Goal: Navigation & Orientation: Locate item on page

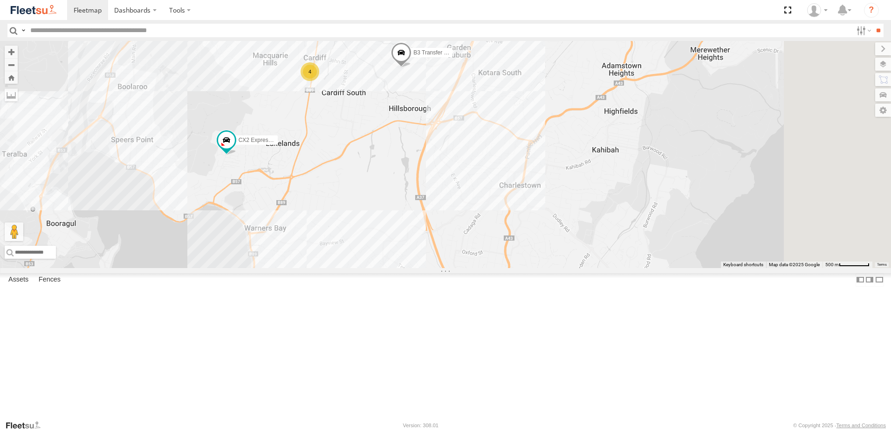
drag, startPoint x: 560, startPoint y: 220, endPoint x: 514, endPoint y: 201, distance: 50.5
click at [514, 201] on div "B3 Transfer Truck 4 CX2 Express Ute" at bounding box center [445, 154] width 891 height 227
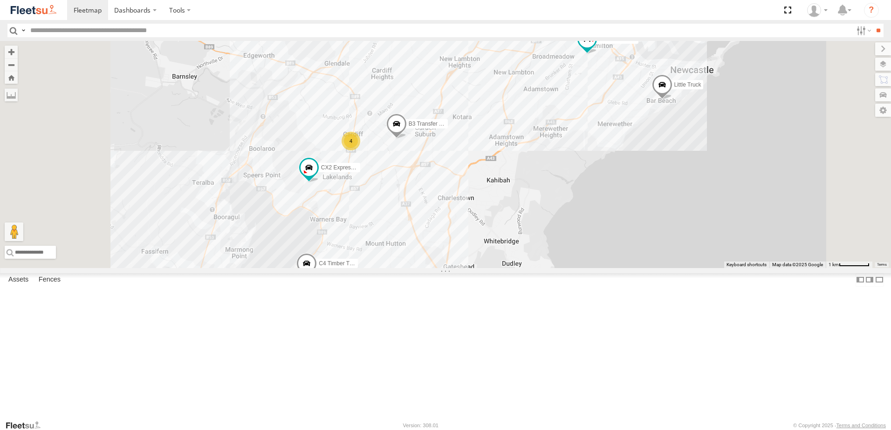
drag, startPoint x: 510, startPoint y: 189, endPoint x: 509, endPoint y: 234, distance: 45.2
click at [509, 234] on div "B3 Transfer Truck CX2 Express Ute C4 Timber Truck LX2 Express Ute 4 C3 Timber T…" at bounding box center [445, 154] width 891 height 227
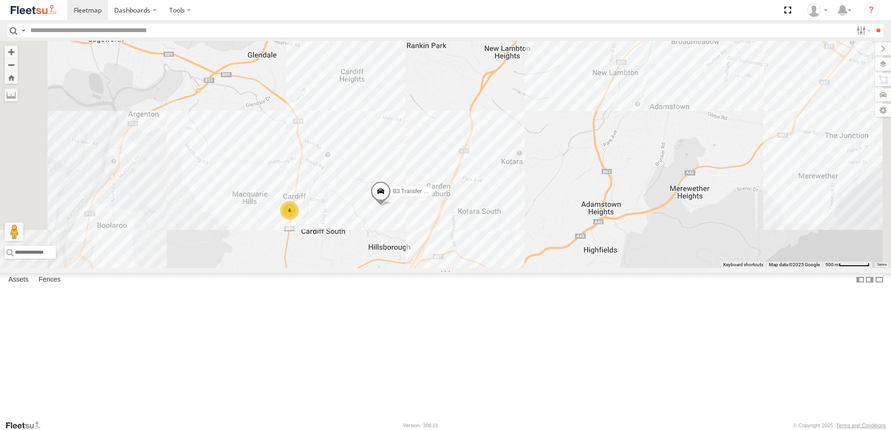
drag, startPoint x: 536, startPoint y: 183, endPoint x: 528, endPoint y: 249, distance: 67.0
click at [528, 249] on div "B3 Transfer Truck CX2 Express Ute C4 Timber Truck LX2 Express Ute C3 Timber Tru…" at bounding box center [445, 154] width 891 height 227
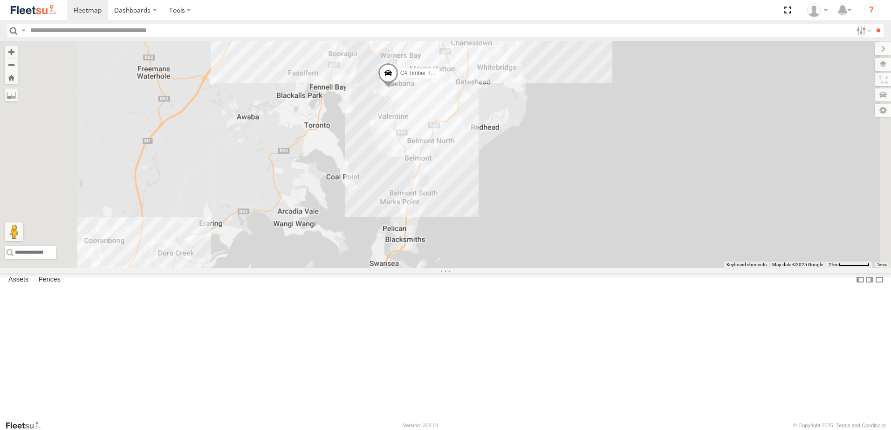
drag, startPoint x: 487, startPoint y: 339, endPoint x: 519, endPoint y: 124, distance: 217.2
click at [519, 124] on div "B3 Transfer Truck CX2 Express Ute C4 Timber Truck LX2 Express Ute C3 Timber Tru…" at bounding box center [445, 154] width 891 height 227
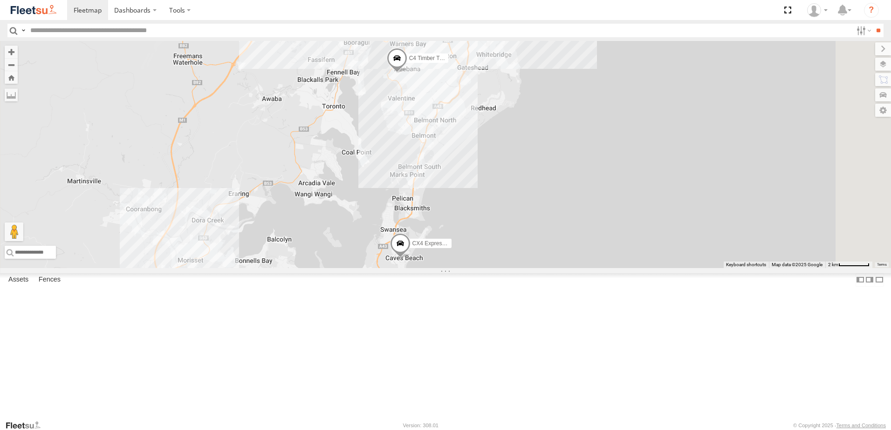
drag, startPoint x: 526, startPoint y: 231, endPoint x: 527, endPoint y: 222, distance: 9.8
click at [526, 224] on div "B3 Transfer Truck CX2 Express Ute C4 Timber Truck LX2 Express Ute C3 Timber Tru…" at bounding box center [445, 154] width 891 height 227
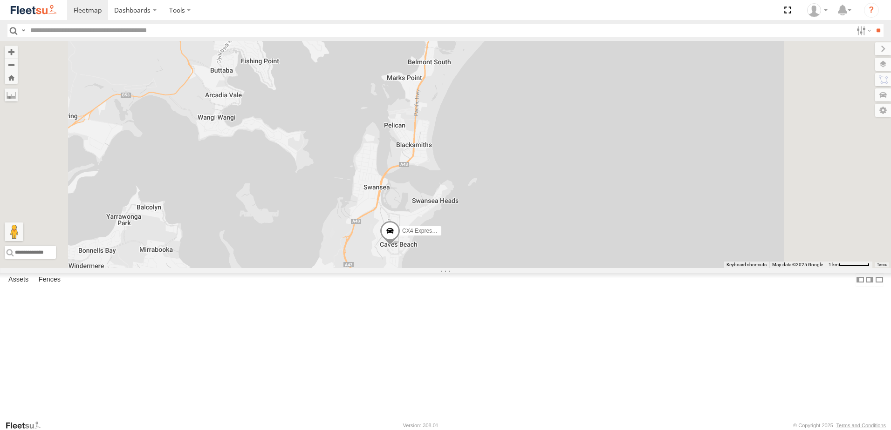
drag, startPoint x: 527, startPoint y: 258, endPoint x: 527, endPoint y: 162, distance: 95.9
click at [527, 162] on div "B3 Transfer Truck CX2 Express Ute C4 Timber Truck LX2 Express Ute C3 Timber Tru…" at bounding box center [445, 154] width 891 height 227
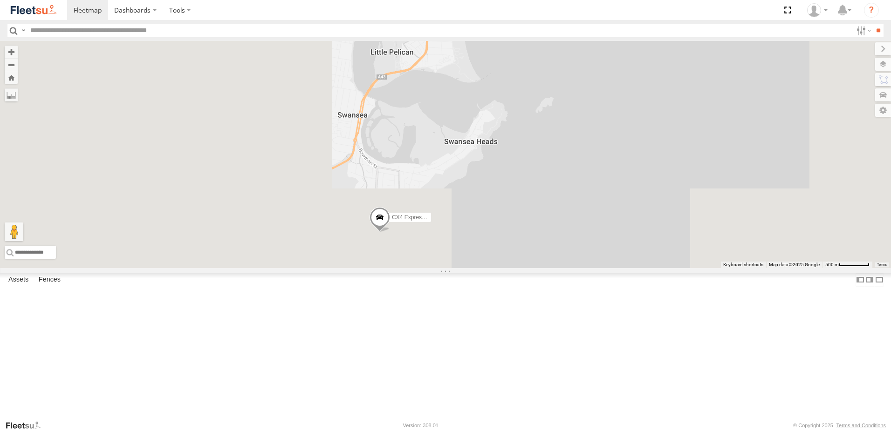
drag, startPoint x: 517, startPoint y: 276, endPoint x: 521, endPoint y: 238, distance: 37.4
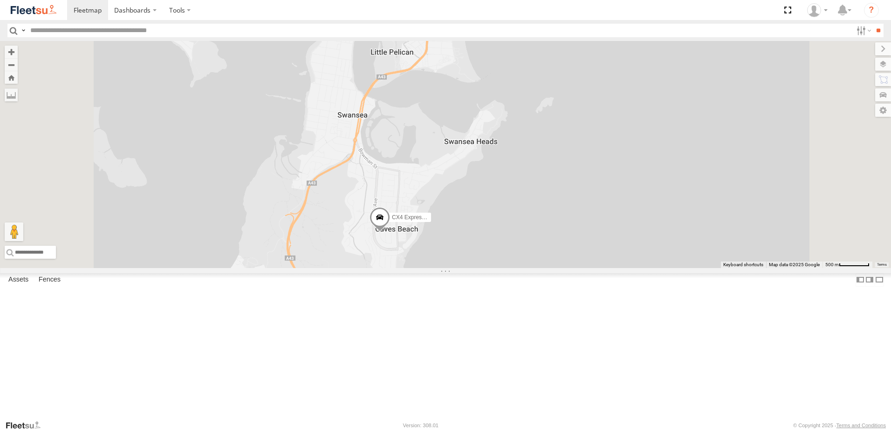
click at [521, 238] on div "B3 Transfer Truck CX2 Express Ute C4 Timber Truck LX2 Express Ute C3 Timber Tru…" at bounding box center [445, 154] width 891 height 227
drag, startPoint x: 254, startPoint y: 382, endPoint x: 597, endPoint y: 183, distance: 396.4
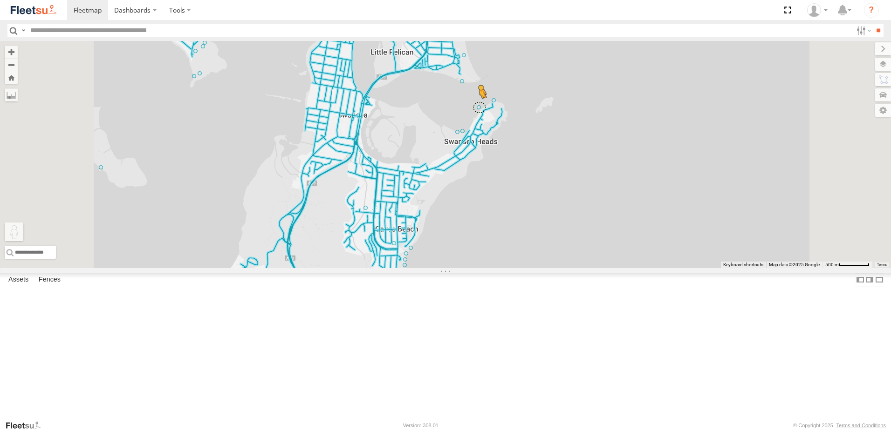
click at [597, 183] on div "To activate drag with keyboard, press Alt + Enter. Once in keyboard drag state,…" at bounding box center [445, 154] width 891 height 227
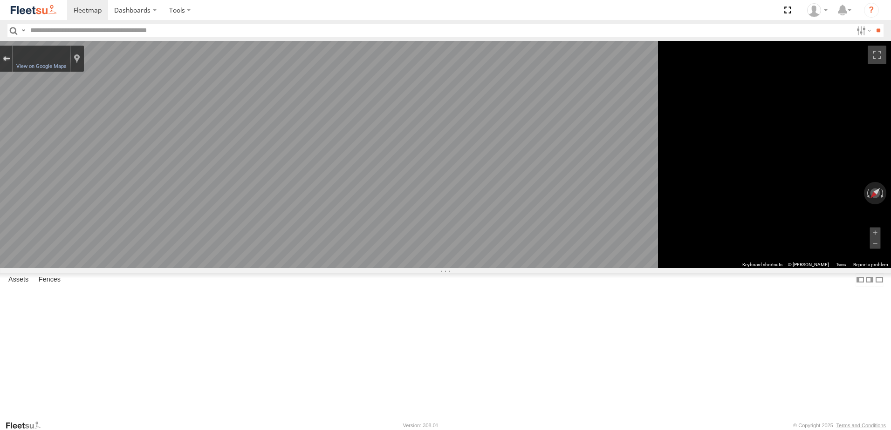
click at [10, 60] on div "Exit the Street View" at bounding box center [6, 59] width 7 height 6
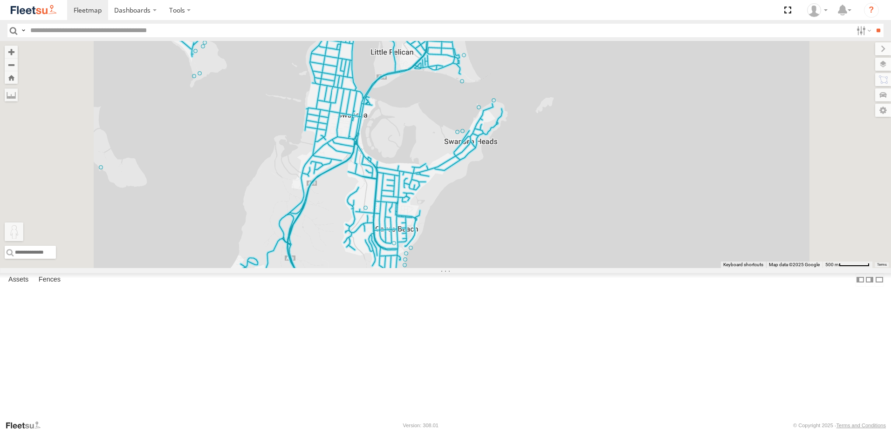
drag, startPoint x: 249, startPoint y: 387, endPoint x: 453, endPoint y: 72, distance: 375.6
click at [453, 72] on div "To activate drag with keyboard, press Alt + Enter. Once in keyboard drag state,…" at bounding box center [445, 154] width 891 height 227
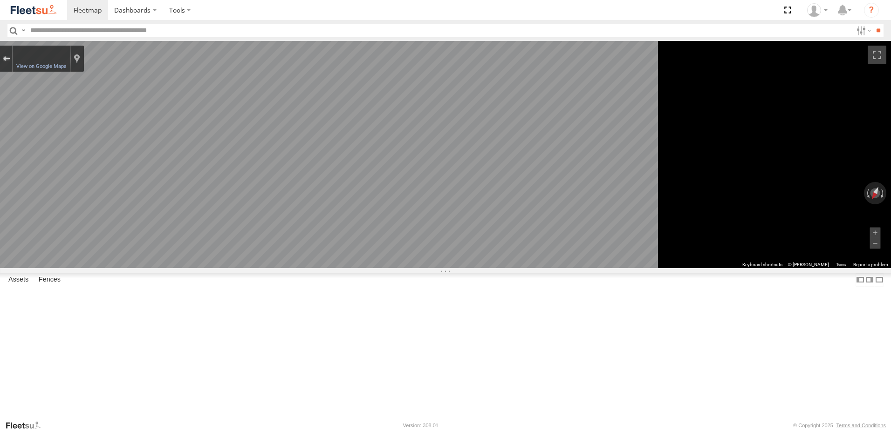
click at [10, 60] on div "Exit the Street View" at bounding box center [6, 59] width 7 height 6
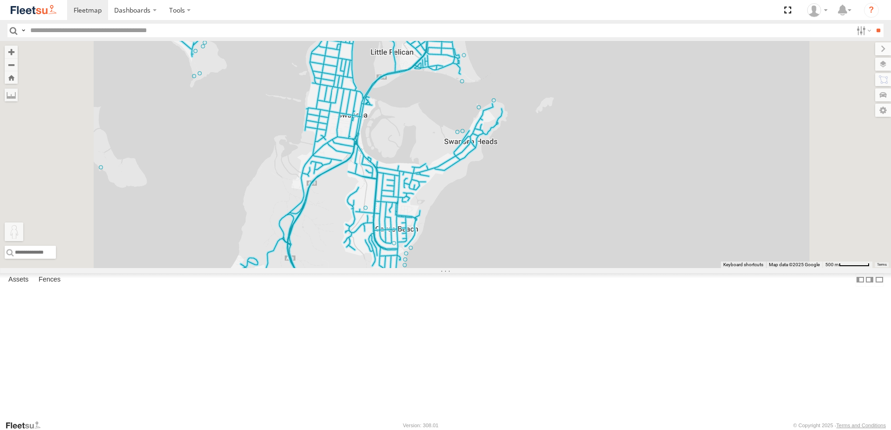
drag, startPoint x: 251, startPoint y: 379, endPoint x: 462, endPoint y: 92, distance: 356.7
click at [462, 92] on div "To activate drag with keyboard, press Alt + Enter. Once in keyboard drag state,…" at bounding box center [445, 154] width 891 height 227
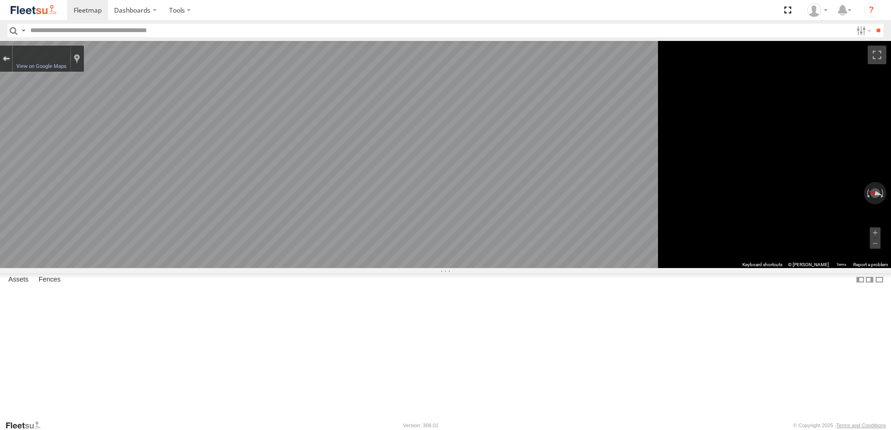
click at [12, 56] on button "Exit the Street View" at bounding box center [6, 59] width 12 height 13
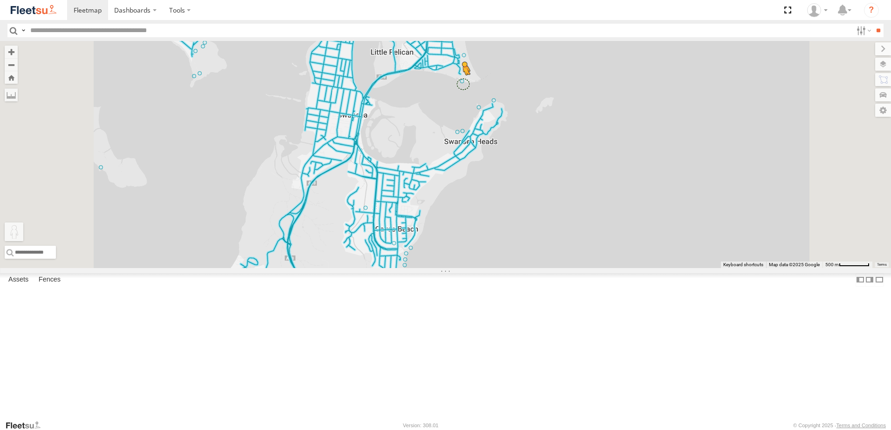
drag, startPoint x: 245, startPoint y: 386, endPoint x: 579, endPoint y: 160, distance: 403.4
click at [579, 160] on div "To activate drag with keyboard, press Alt + Enter. Once in keyboard drag state,…" at bounding box center [445, 154] width 891 height 227
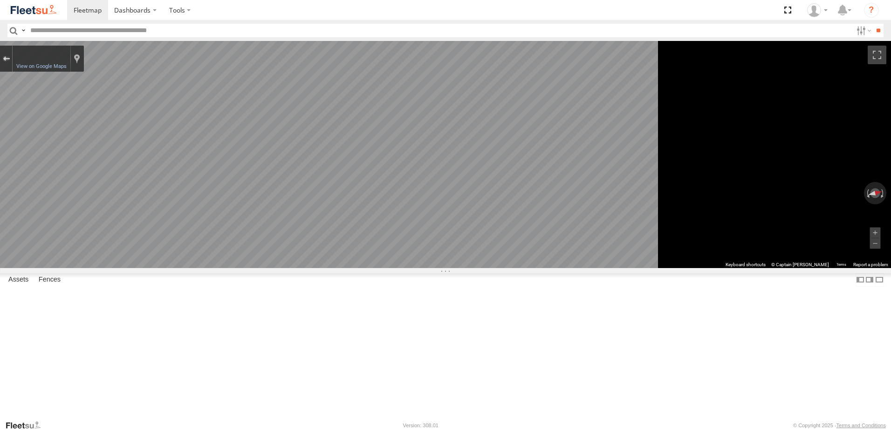
drag, startPoint x: 237, startPoint y: 56, endPoint x: 278, endPoint y: 107, distance: 65.2
click at [10, 56] on div "Exit the Street View" at bounding box center [6, 59] width 7 height 6
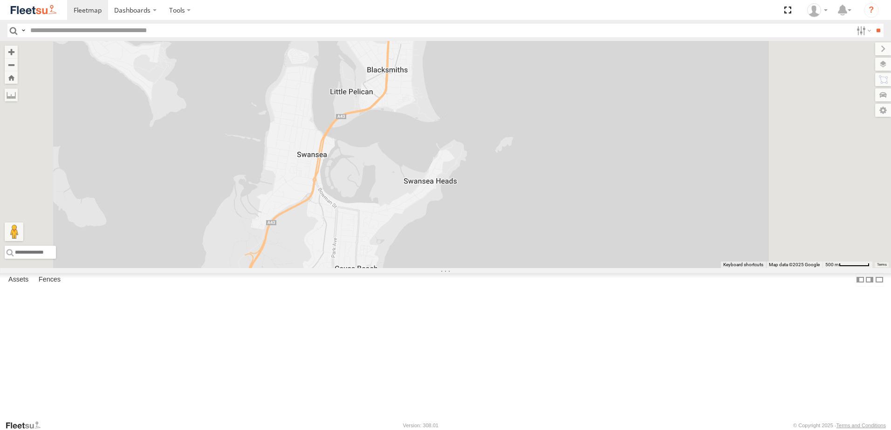
drag, startPoint x: 563, startPoint y: 186, endPoint x: 478, endPoint y: 226, distance: 93.5
click at [518, 229] on div "Loading..." at bounding box center [445, 154] width 891 height 227
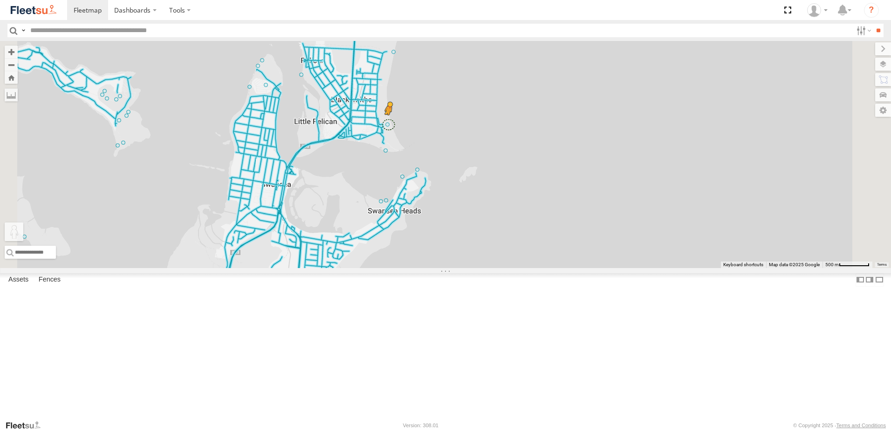
drag, startPoint x: 252, startPoint y: 385, endPoint x: 505, endPoint y: 199, distance: 313.5
click at [505, 199] on div "To activate drag with keyboard, press Alt + Enter. Once in keyboard drag state,…" at bounding box center [445, 154] width 891 height 227
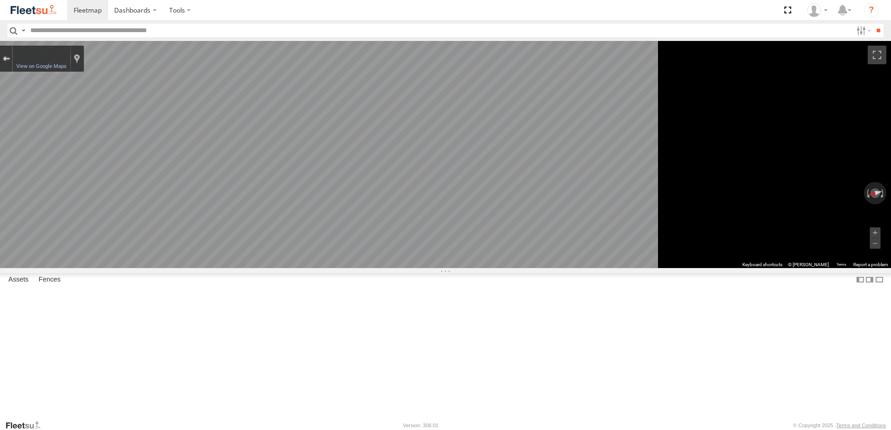
click at [12, 58] on button "Exit the Street View" at bounding box center [6, 59] width 12 height 13
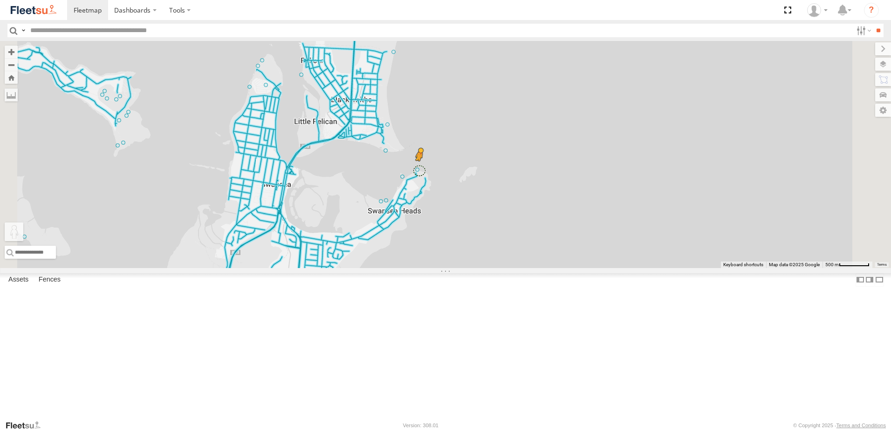
drag, startPoint x: 243, startPoint y: 380, endPoint x: 535, endPoint y: 245, distance: 321.6
click at [535, 245] on div "To activate drag with keyboard, press Alt + Enter. Once in keyboard drag state,…" at bounding box center [445, 154] width 891 height 227
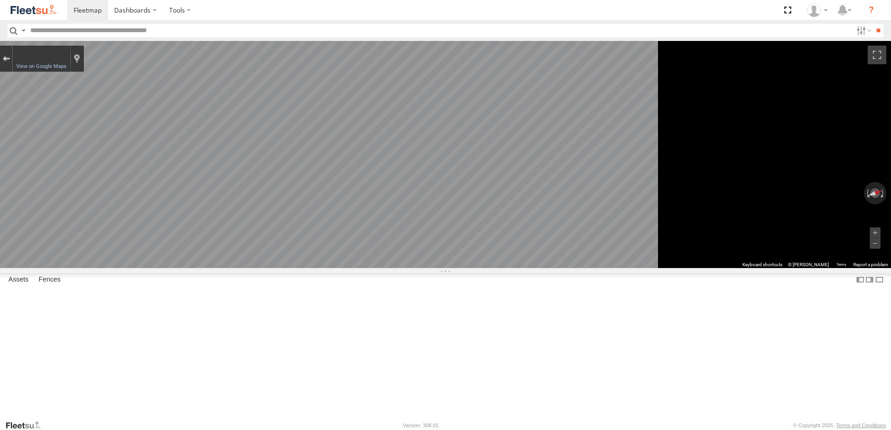
drag, startPoint x: 239, startPoint y: 58, endPoint x: 250, endPoint y: 163, distance: 106.2
click at [10, 58] on div "Exit the Street View" at bounding box center [6, 59] width 7 height 6
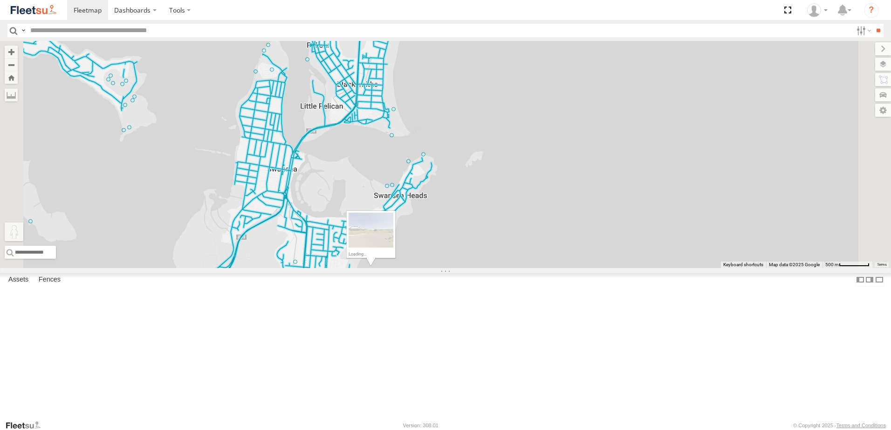
drag, startPoint x: 501, startPoint y: 366, endPoint x: 496, endPoint y: 362, distance: 6.0
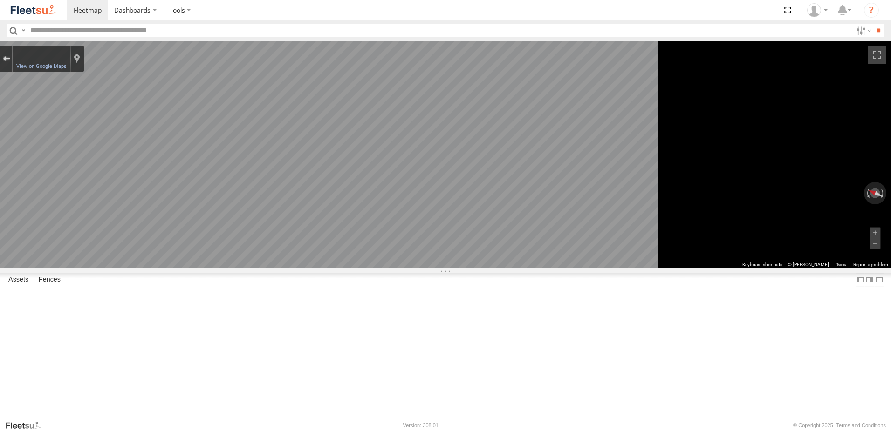
click at [10, 61] on div "Exit the Street View" at bounding box center [6, 59] width 7 height 6
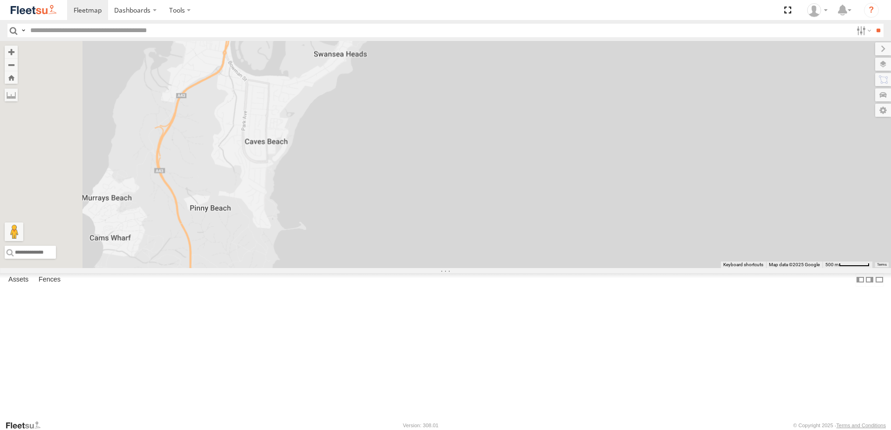
drag, startPoint x: 417, startPoint y: 266, endPoint x: 425, endPoint y: 249, distance: 18.5
click at [426, 256] on div "Loading..." at bounding box center [445, 154] width 891 height 227
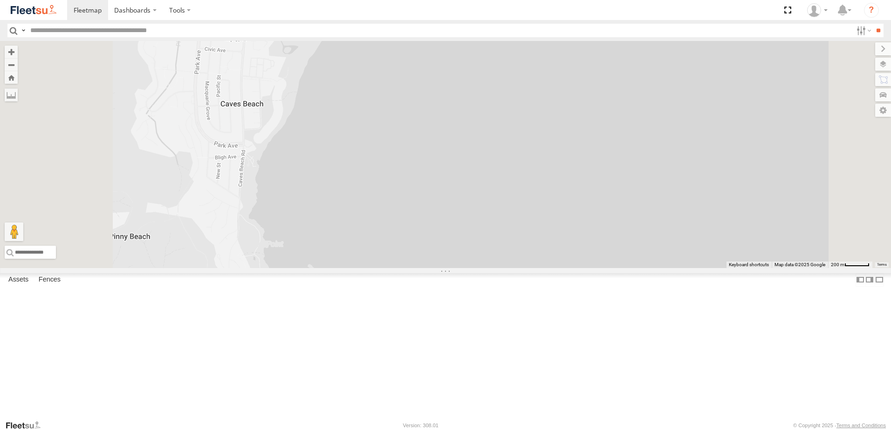
drag, startPoint x: 390, startPoint y: 243, endPoint x: 408, endPoint y: 263, distance: 27.1
click at [411, 263] on div "Loading..." at bounding box center [445, 154] width 891 height 227
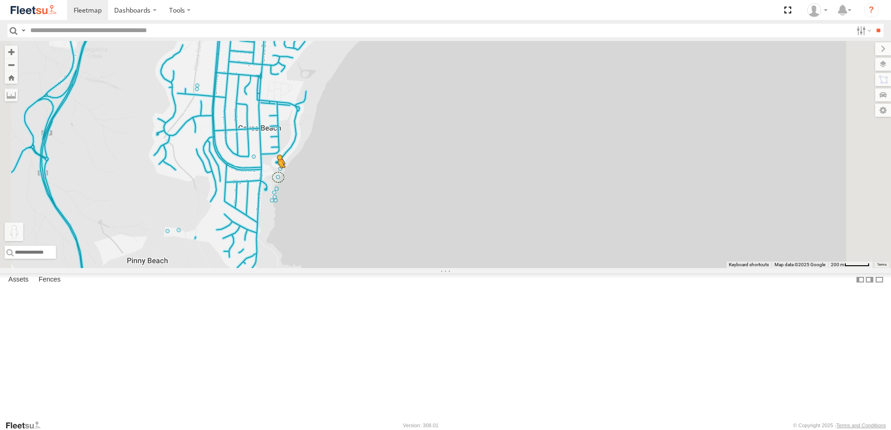
drag, startPoint x: 249, startPoint y: 382, endPoint x: 394, endPoint y: 252, distance: 194.9
click at [394, 252] on div "To activate drag with keyboard, press Alt + Enter. Once in keyboard drag state,…" at bounding box center [445, 154] width 891 height 227
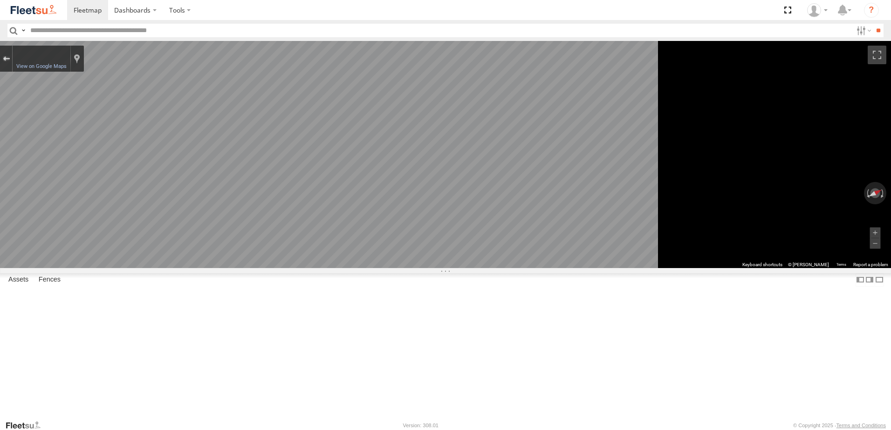
click at [10, 61] on div "Exit the Street View" at bounding box center [6, 59] width 7 height 6
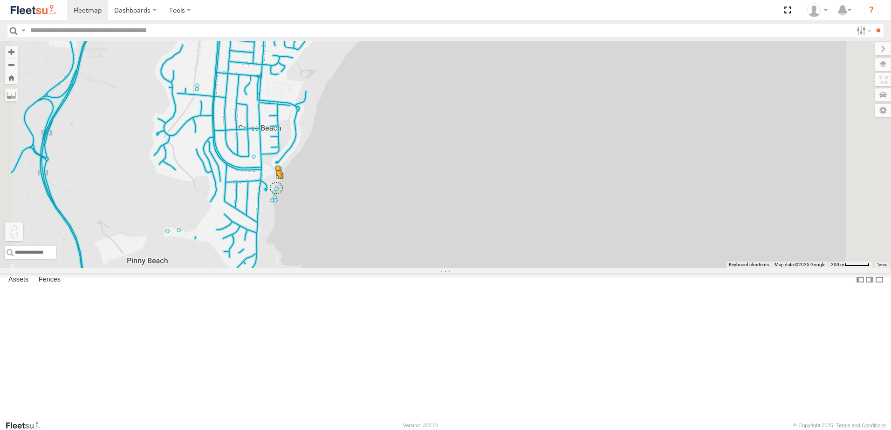
drag, startPoint x: 245, startPoint y: 382, endPoint x: 393, endPoint y: 264, distance: 189.3
click at [393, 264] on div "To activate drag with keyboard, press Alt + Enter. Once in keyboard drag state,…" at bounding box center [445, 154] width 891 height 227
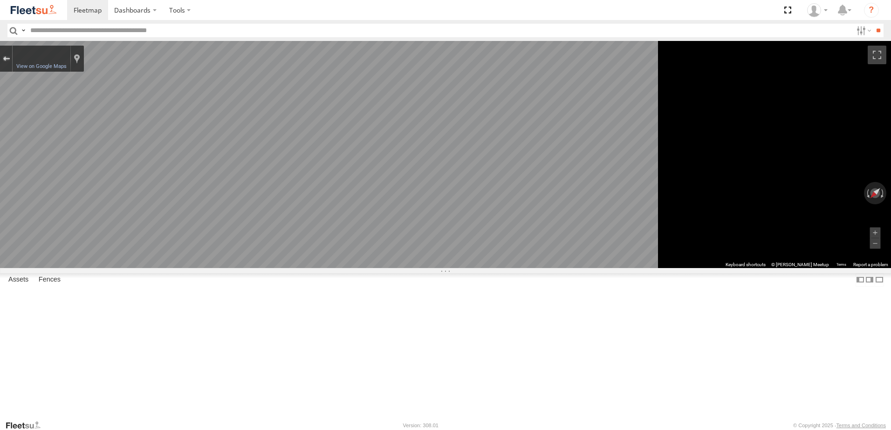
click at [10, 59] on div "Exit the Street View" at bounding box center [6, 59] width 7 height 6
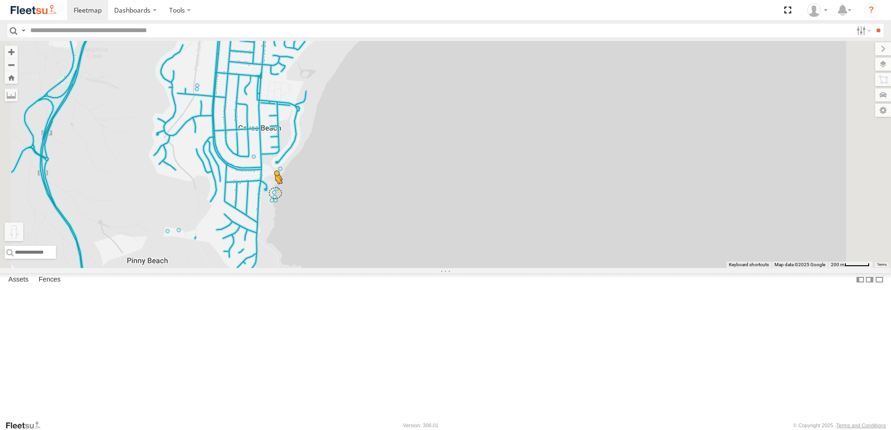
drag, startPoint x: 248, startPoint y: 380, endPoint x: 391, endPoint y: 267, distance: 181.8
click at [391, 267] on div "To activate drag with keyboard, press Alt + Enter. Once in keyboard drag state,…" at bounding box center [445, 154] width 891 height 227
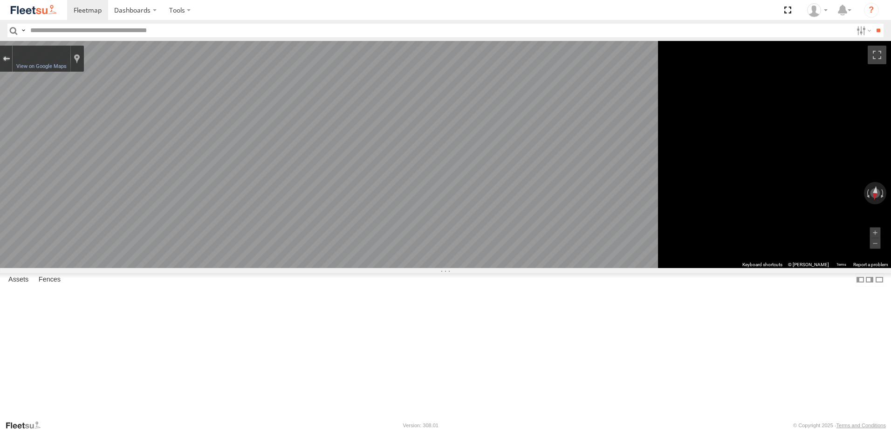
click at [12, 64] on button "Exit the Street View" at bounding box center [6, 59] width 12 height 13
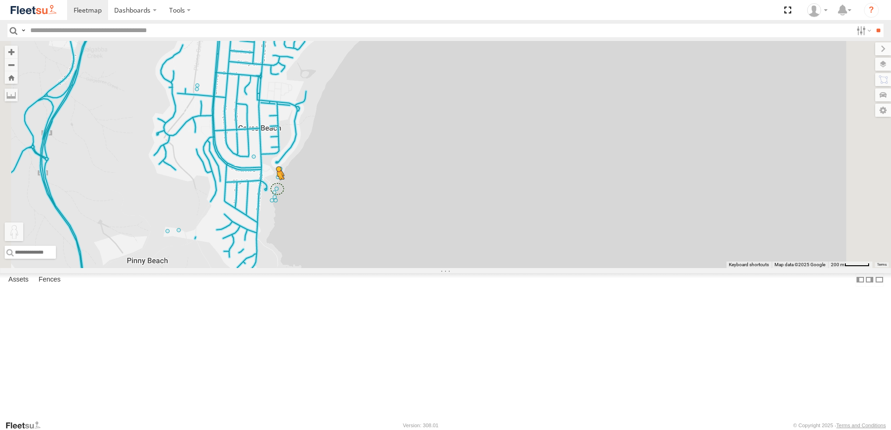
drag, startPoint x: 249, startPoint y: 386, endPoint x: 395, endPoint y: 263, distance: 190.8
click at [395, 263] on div "To activate drag with keyboard, press Alt + Enter. Once in keyboard drag state,…" at bounding box center [445, 154] width 891 height 227
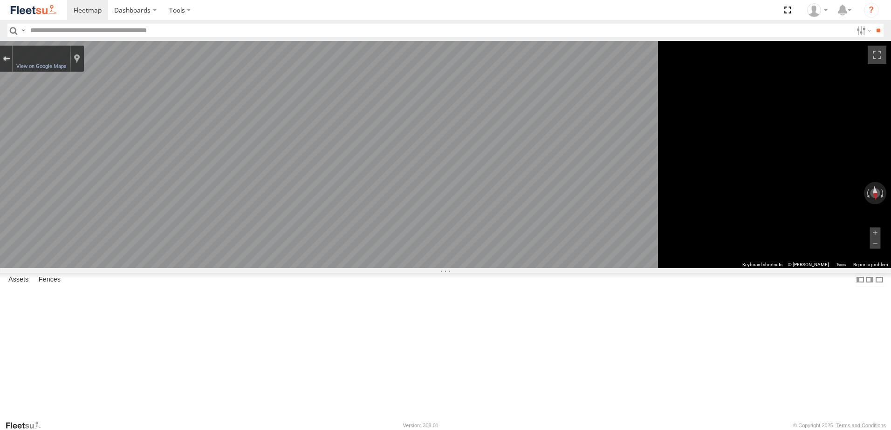
click at [12, 62] on button "Exit the Street View" at bounding box center [6, 59] width 12 height 13
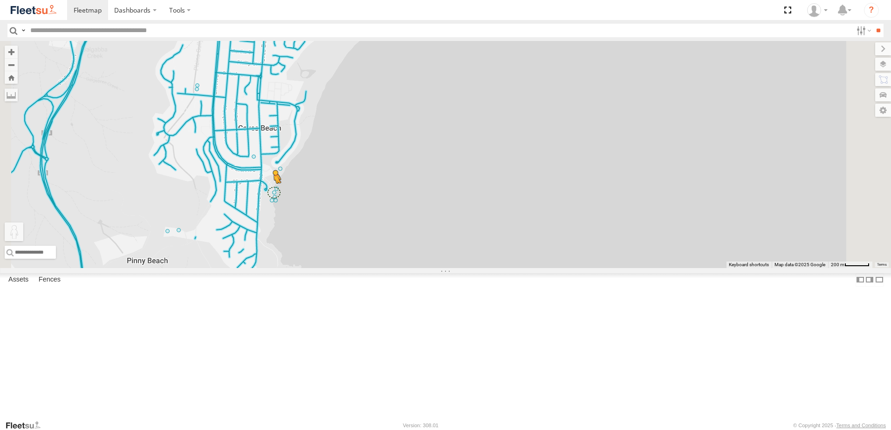
drag, startPoint x: 246, startPoint y: 380, endPoint x: 392, endPoint y: 269, distance: 183.4
click at [392, 268] on div "To activate drag with keyboard, press Alt + Enter. Once in keyboard drag state,…" at bounding box center [445, 154] width 891 height 227
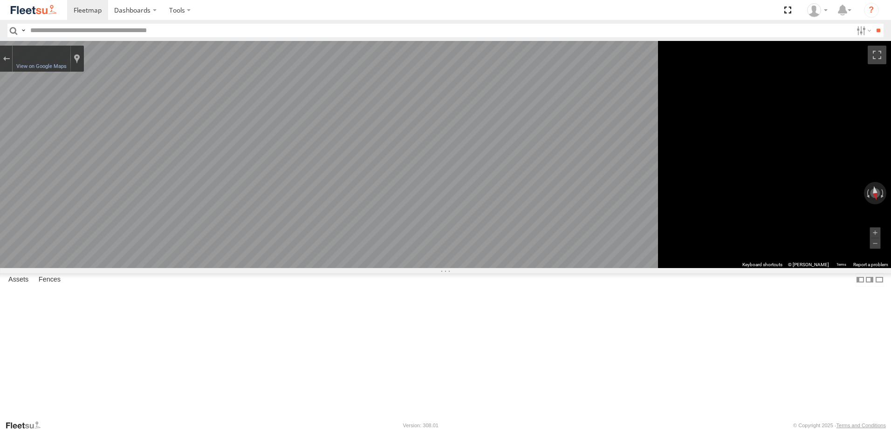
click at [208, 214] on main "← Move left → Move right ↑ Move up ↓ Move down + Zoom in - Zoom out Home Jump l…" at bounding box center [445, 230] width 891 height 379
click at [10, 61] on div "Exit the Street View" at bounding box center [6, 59] width 7 height 6
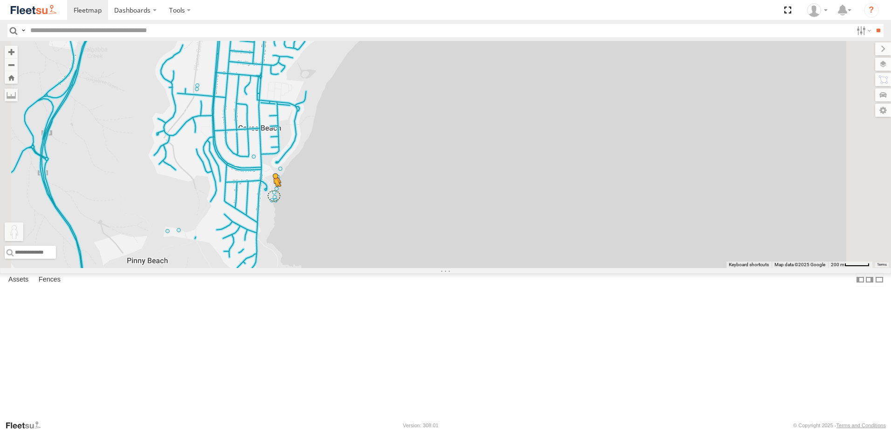
drag, startPoint x: 251, startPoint y: 384, endPoint x: 390, endPoint y: 272, distance: 178.9
click at [390, 268] on div "To activate drag with keyboard, press Alt + Enter. Once in keyboard drag state,…" at bounding box center [445, 154] width 891 height 227
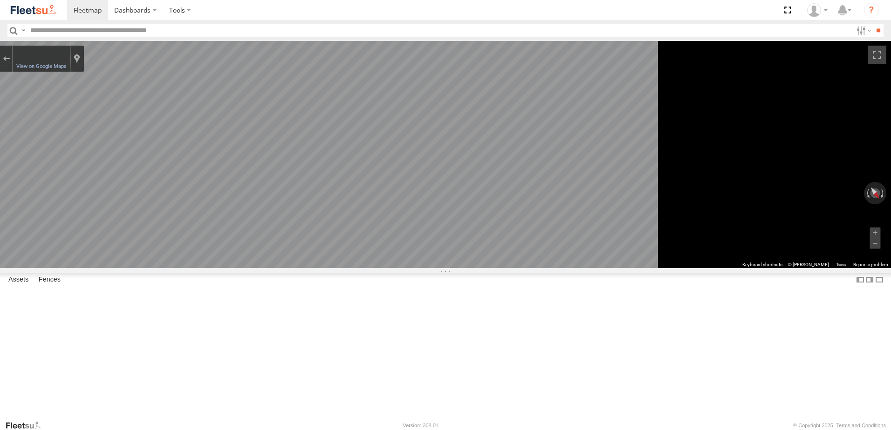
click at [13, 65] on div at bounding box center [6, 59] width 13 height 26
click at [10, 59] on div "Exit the Street View" at bounding box center [6, 59] width 7 height 6
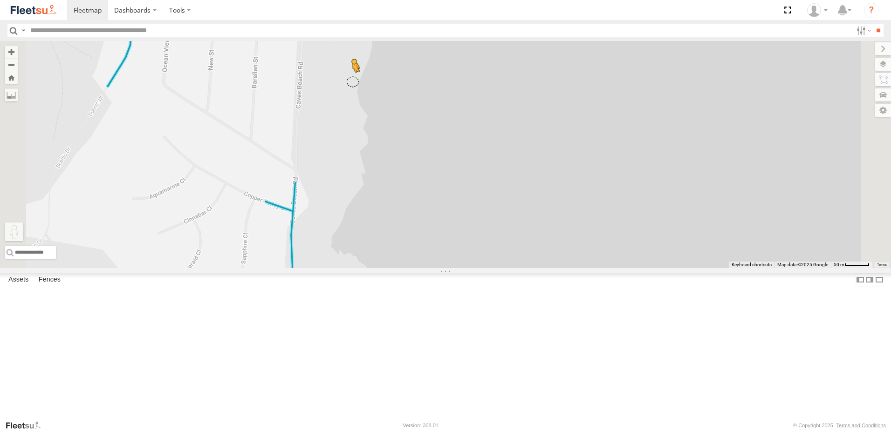
drag, startPoint x: 247, startPoint y: 380, endPoint x: 469, endPoint y: 157, distance: 314.5
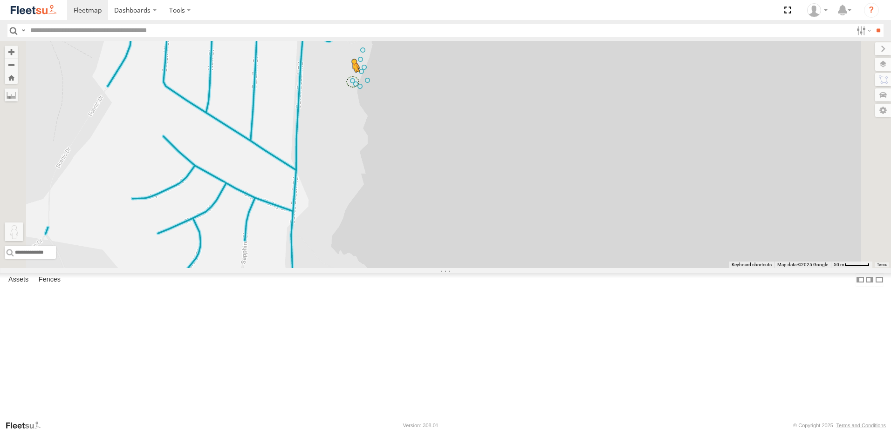
click at [469, 157] on div "To activate drag with keyboard, press Alt + Enter. Once in keyboard drag state,…" at bounding box center [445, 154] width 891 height 227
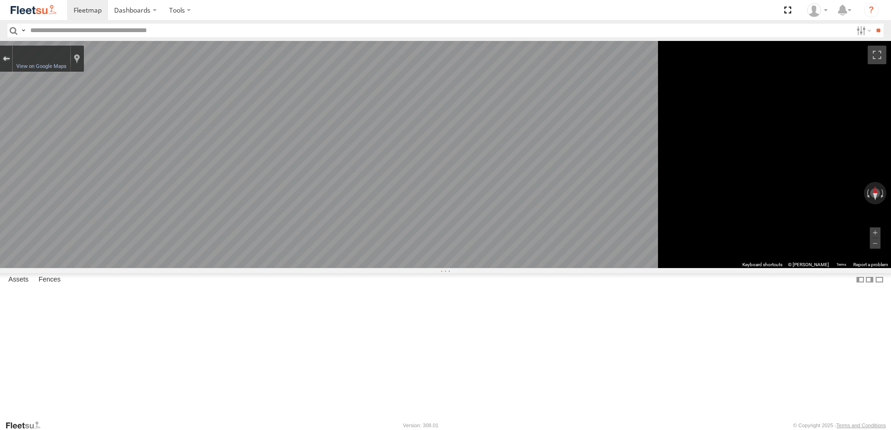
click at [10, 61] on div "Exit the Street View" at bounding box center [6, 59] width 7 height 6
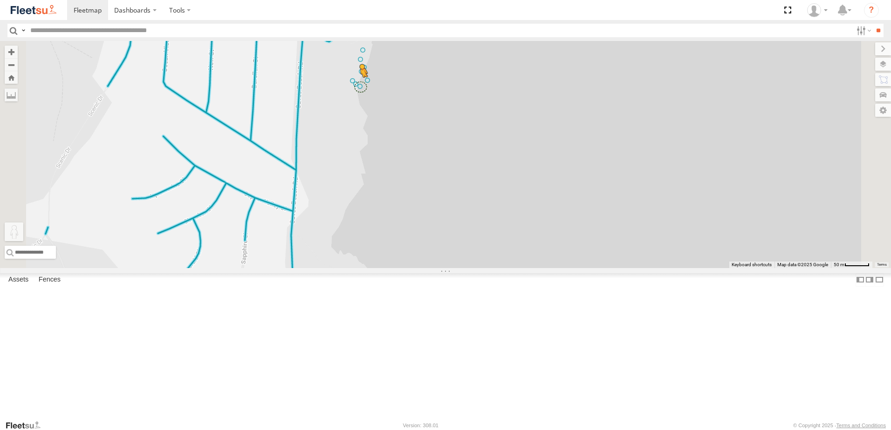
drag, startPoint x: 247, startPoint y: 389, endPoint x: 479, endPoint y: 160, distance: 325.7
click at [479, 160] on div "To activate drag with keyboard, press Alt + Enter. Once in keyboard drag state,…" at bounding box center [445, 154] width 891 height 227
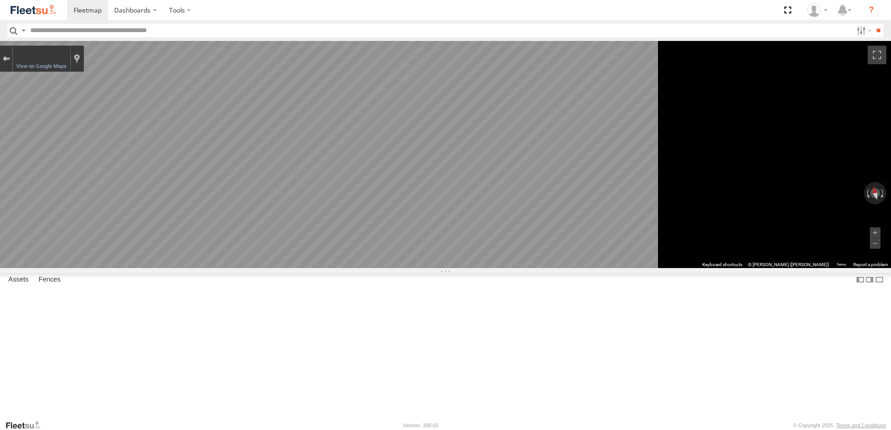
click at [10, 61] on div "Exit the Street View" at bounding box center [6, 59] width 7 height 6
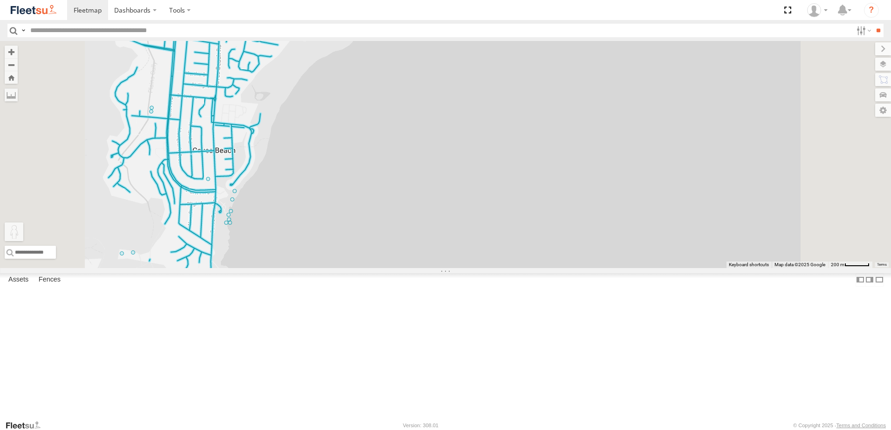
drag, startPoint x: 239, startPoint y: 377, endPoint x: 403, endPoint y: 392, distance: 164.2
click at [403, 268] on div "To activate drag with keyboard, press Alt + Enter. Once in keyboard drag state,…" at bounding box center [445, 154] width 891 height 227
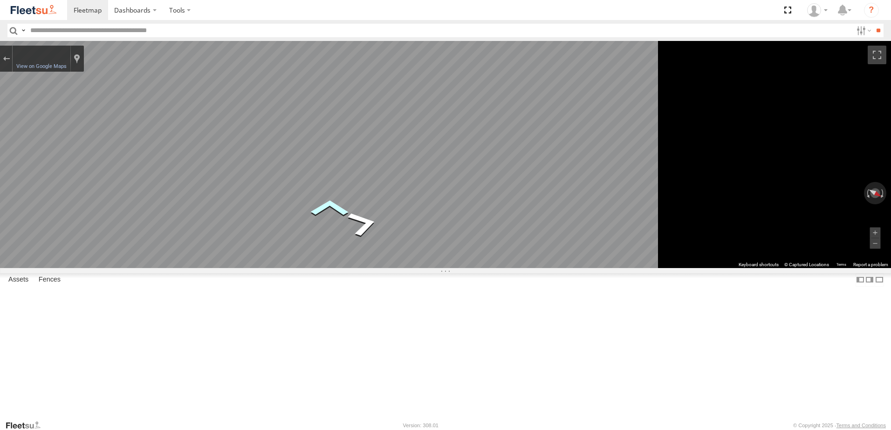
click at [358, 204] on icon "Go Southwest" at bounding box center [329, 208] width 57 height 26
click at [354, 209] on icon "Go Southwest" at bounding box center [323, 210] width 61 height 27
click at [390, 223] on icon "Go North" at bounding box center [356, 227] width 68 height 34
click at [12, 61] on button "Exit the Street View" at bounding box center [6, 59] width 12 height 13
